Goal: Task Accomplishment & Management: Complete application form

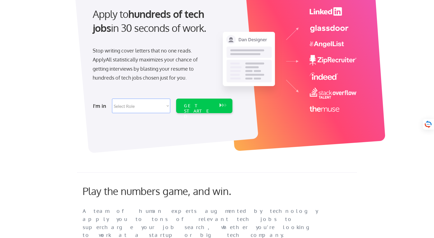
scroll to position [59, 0]
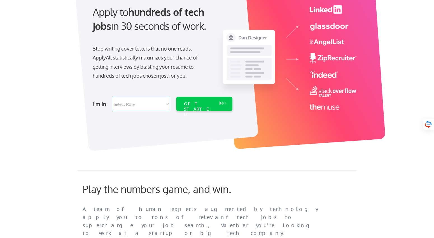
click at [149, 105] on select "Select Role Software Engineering Product Management Customer Success Sales UI/U…" at bounding box center [141, 104] width 58 height 15
select select ""product""
click at [112, 97] on select "Select Role Software Engineering Product Management Customer Success Sales UI/U…" at bounding box center [141, 104] width 58 height 15
select select ""product""
click at [196, 107] on div "GET STARTED" at bounding box center [199, 104] width 36 height 15
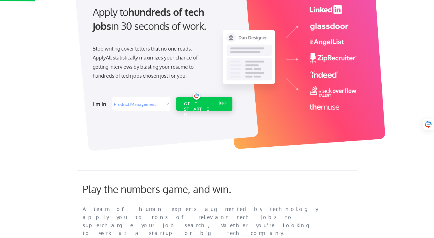
click at [188, 103] on div "GET STARTED" at bounding box center [199, 109] width 30 height 16
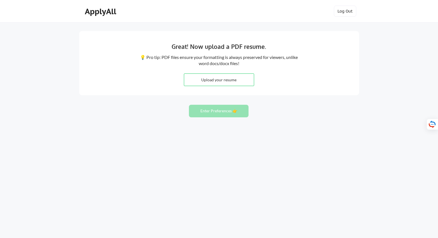
click at [234, 76] on input "file" at bounding box center [219, 80] width 70 height 12
type input "C:\fakepath\CV Alex Polivanyy Oct 2025.pdf"
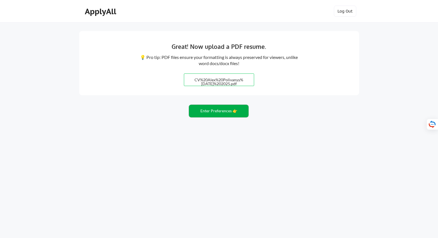
click at [220, 115] on button "Enter Preferences 👉" at bounding box center [219, 111] width 60 height 13
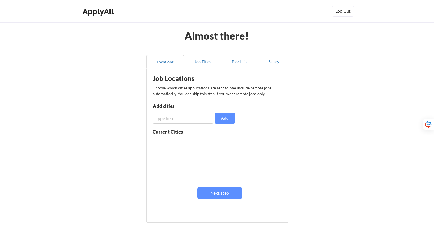
click at [196, 119] on input "input" at bounding box center [182, 118] width 61 height 11
type input "mönchengladbach"
click at [230, 125] on div "Job Locations Choose which cities applications are sent to. We include remote j…" at bounding box center [218, 143] width 138 height 145
click at [229, 119] on button "Add" at bounding box center [225, 118] width 20 height 11
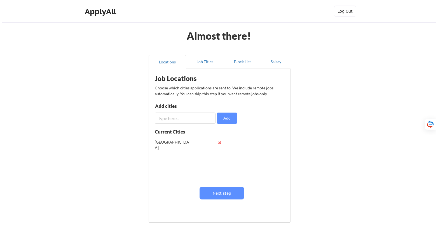
scroll to position [0, 0]
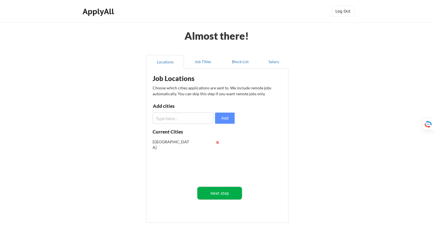
click at [215, 191] on button "Next step" at bounding box center [219, 193] width 44 height 13
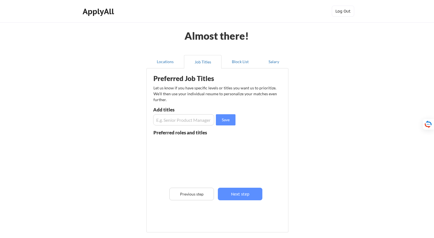
click at [194, 124] on input "input" at bounding box center [183, 119] width 61 height 11
type input "Senior AI Product Manager"
click at [232, 119] on button "Save" at bounding box center [226, 119] width 20 height 11
click at [236, 197] on button "Next step" at bounding box center [240, 194] width 44 height 13
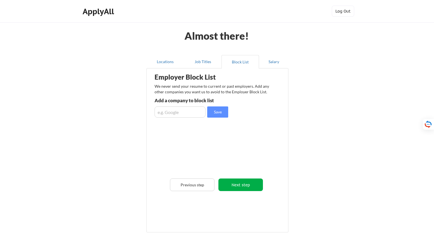
click at [230, 183] on button "Next step" at bounding box center [240, 185] width 44 height 13
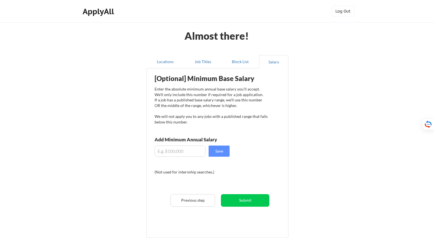
click at [173, 150] on input "input" at bounding box center [179, 151] width 51 height 11
type input "$100,000"
click at [249, 204] on button "Submit" at bounding box center [245, 200] width 48 height 13
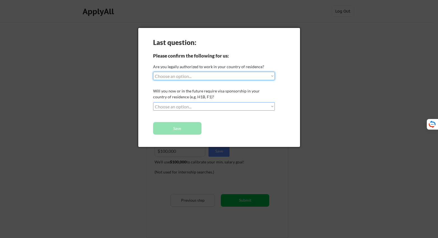
click at [190, 77] on select "Choose an option... Yes, I am a US Citizen Yes, I am a Canadian Citizen Yes, I …" at bounding box center [214, 76] width 122 height 8
select select ""no__i_am_not__yet__authorized""
click at [153, 72] on select "Choose an option... Yes, I am a US Citizen Yes, I am a Canadian Citizen Yes, I …" at bounding box center [214, 76] width 122 height 8
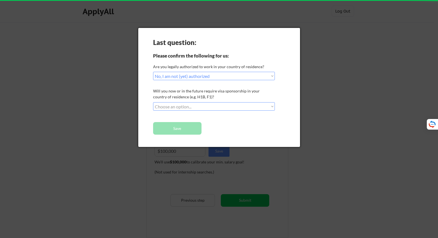
click at [216, 106] on select "Choose an option... No, I will not need sponsorship Yes, I will need sponsorship" at bounding box center [214, 106] width 122 height 8
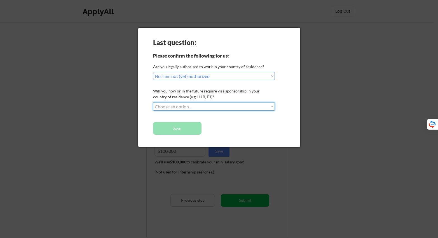
select select ""yes__i_will_need_sponsorship""
click at [153, 102] on select "Choose an option... No, I will not need sponsorship Yes, I will need sponsorship" at bounding box center [214, 106] width 122 height 8
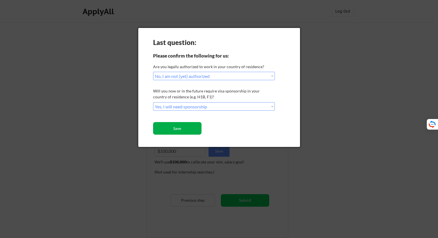
click at [191, 127] on button "Save" at bounding box center [177, 128] width 48 height 13
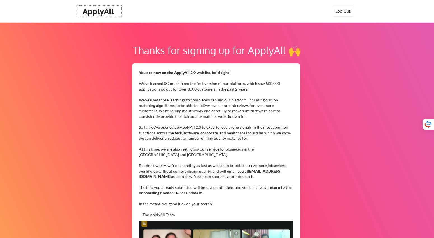
click at [108, 8] on div "ApplyAll" at bounding box center [99, 12] width 33 height 10
